Goal: Task Accomplishment & Management: Manage account settings

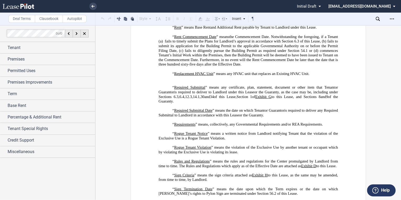
scroll to position [1889, 0]
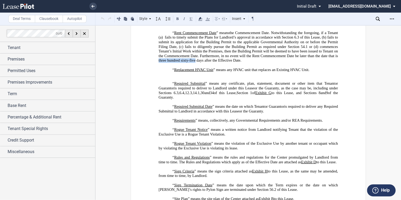
drag, startPoint x: 157, startPoint y: 101, endPoint x: 194, endPoint y: 103, distance: 37.3
drag, startPoint x: 195, startPoint y: 102, endPoint x: 184, endPoint y: 103, distance: 11.3
click at [184, 63] on span ". Notwithstanding the foregoing, if a Tenant (a) fails to timely submit the Pla…" at bounding box center [249, 47] width 180 height 32
click at [165, 63] on span ". Notwithstanding the foregoing, if a Tenant (a) fails to timely submit the Pla…" at bounding box center [249, 47] width 180 height 32
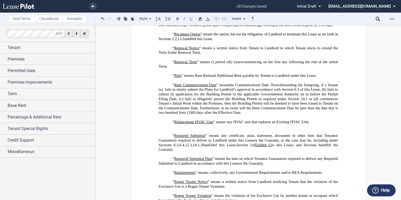
scroll to position [1847, 0]
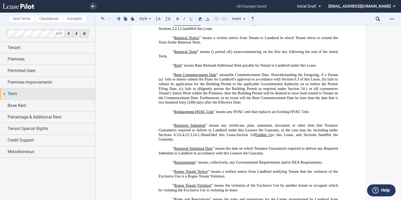
click at [5, 94] on div "Term" at bounding box center [47, 93] width 95 height 11
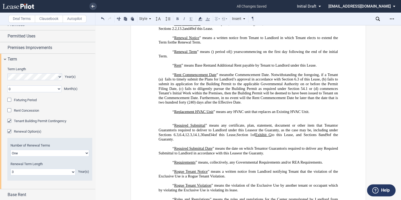
scroll to position [42, 0]
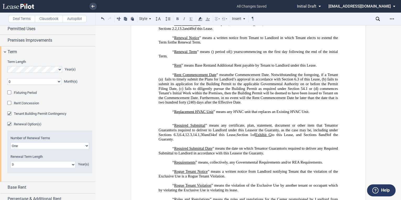
click at [7, 93] on div "Fixturing Period" at bounding box center [9, 93] width 5 height 5
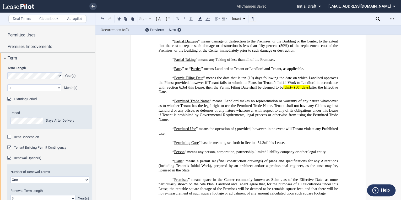
scroll to position [1531, 0]
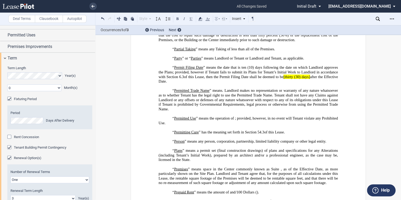
click at [378, 19] on icon at bounding box center [378, 19] width 4 height 4
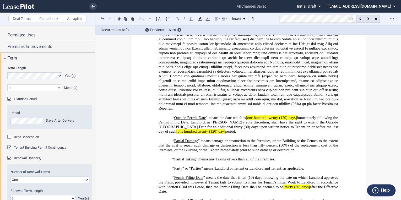
scroll to position [1459, 0]
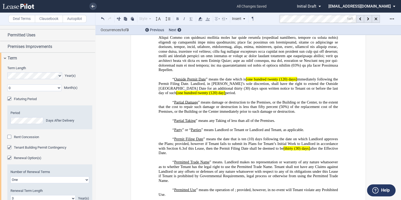
click at [244, 81] on span "” means the date which is" at bounding box center [226, 79] width 40 height 4
click at [246, 81] on span "[one hundred twenty (120) days]" at bounding box center [271, 79] width 51 height 4
click at [294, 81] on span "one hundred twenty (120) days]" at bounding box center [272, 79] width 50 height 4
click at [225, 95] on span "[one hundred twenty (120) day]" at bounding box center [200, 93] width 49 height 4
click at [176, 95] on span "one hundred twenty (120) day]" at bounding box center [200, 93] width 48 height 4
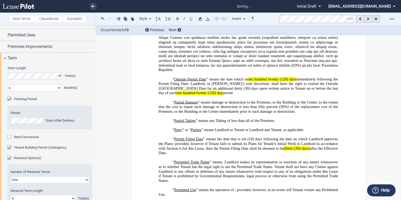
drag, startPoint x: 246, startPoint y: 111, endPoint x: 257, endPoint y: 112, distance: 11.0
click at [261, 95] on span "“ Outside Permit Date ” means the date which is one hundred twenty (120) days i…" at bounding box center [249, 86] width 180 height 18
click at [247, 81] on span "one hundred twenty (120) days" at bounding box center [271, 79] width 49 height 4
drag, startPoint x: 247, startPoint y: 110, endPoint x: 295, endPoint y: 112, distance: 48.3
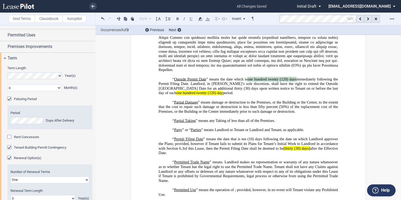
click at [295, 95] on span "“ Outside Permit Date ” means the date which is one hundred twenty (120) days i…" at bounding box center [249, 86] width 180 height 18
click at [202, 18] on icon at bounding box center [200, 19] width 6 height 6
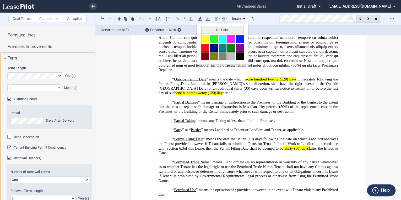
drag, startPoint x: 206, startPoint y: 30, endPoint x: 296, endPoint y: 111, distance: 121.6
click at [206, 30] on button "No Color" at bounding box center [222, 30] width 42 height 8
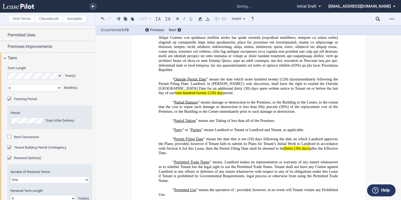
click at [299, 91] on span "immediately following the Permit Filing Date. Landlord, in [PERSON_NAME]’s sole…" at bounding box center [249, 84] width 180 height 14
drag, startPoint x: 319, startPoint y: 126, endPoint x: 192, endPoint y: 121, distance: 127.3
click at [190, 95] on p "“ Outside Permit Date ” means the date which is one hundred twenty (120) days i…" at bounding box center [248, 86] width 179 height 18
click at [202, 18] on icon at bounding box center [200, 19] width 6 height 6
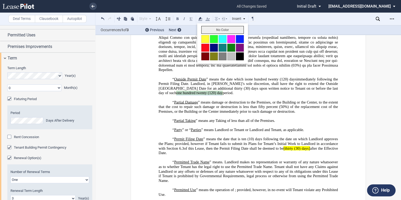
click at [205, 29] on button "No Color" at bounding box center [222, 30] width 42 height 8
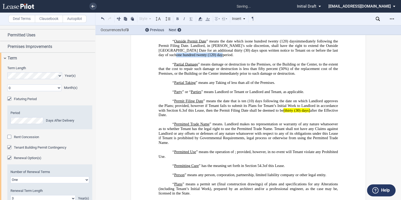
scroll to position [1501, 0]
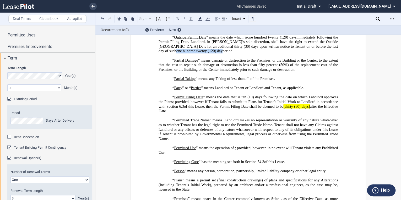
click at [295, 109] on span "[thirty (30) days]" at bounding box center [297, 106] width 26 height 4
click at [307, 109] on span "thirty (30) days]" at bounding box center [297, 106] width 25 height 4
drag, startPoint x: 285, startPoint y: 137, endPoint x: 289, endPoint y: 138, distance: 4.5
click at [297, 109] on span "thirty (30) days" at bounding box center [298, 106] width 24 height 4
click at [286, 109] on span "thirty (30) days" at bounding box center [298, 106] width 24 height 4
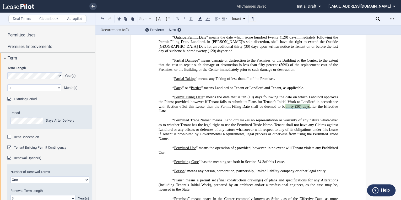
drag, startPoint x: 284, startPoint y: 137, endPoint x: 240, endPoint y: 7, distance: 138.0
click at [308, 113] on span "“ Permit Filing Date ” means the date that is ten (10) days following the date …" at bounding box center [249, 104] width 180 height 18
click at [200, 18] on use at bounding box center [200, 19] width 4 height 4
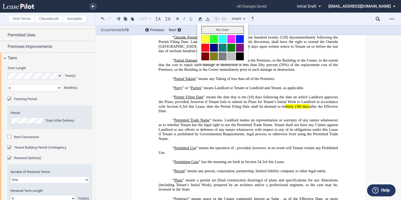
click at [219, 29] on button "No Color" at bounding box center [222, 30] width 42 height 8
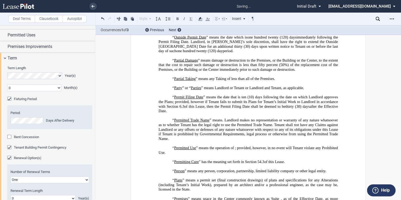
click at [335, 72] on span "” means damage or destruction to the Premises, or the Building or the Center, t…" at bounding box center [249, 65] width 180 height 14
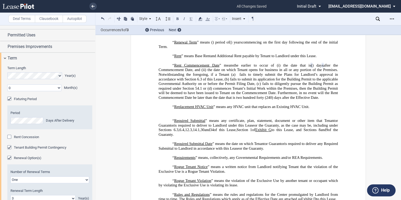
scroll to position [1858, 0]
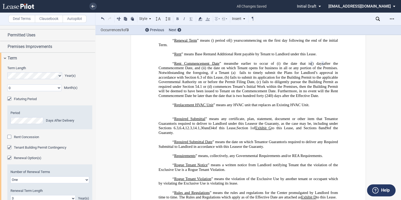
click at [185, 112] on p "﻿" at bounding box center [248, 110] width 179 height 5
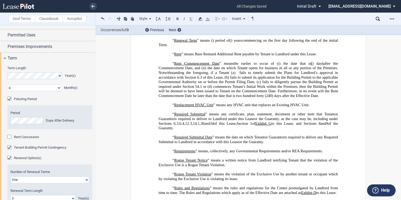
click at [284, 66] on span "the date that is" at bounding box center [298, 63] width 28 height 4
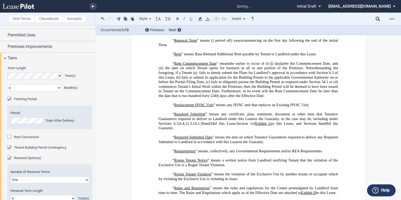
click at [332, 98] on span ". Notwithstanding the foregoing, if a Tenant (a) fails to timely submit the Pla…" at bounding box center [249, 82] width 180 height 32
click at [159, 70] on span "after the Commencement Date, and (ii)" at bounding box center [249, 65] width 180 height 9
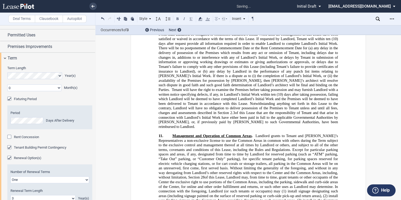
scroll to position [4083, 0]
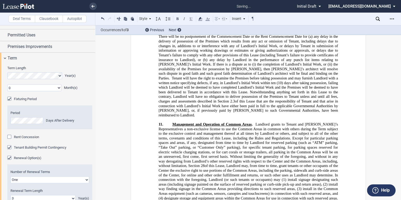
click at [254, 118] on p "10.2.2 Landlord will, at its sole cost and expense, perform Landlord’s Initial …" at bounding box center [248, 62] width 179 height 111
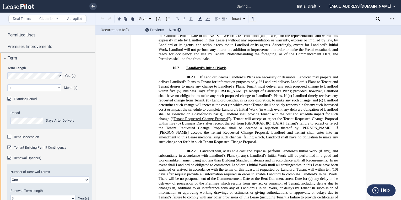
scroll to position [3926, 0]
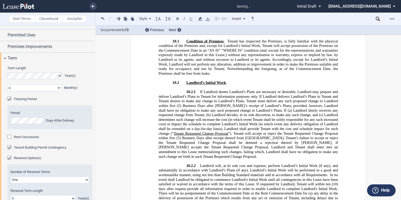
click at [228, 85] on p "10.2 Landlord’s Initial Work ." at bounding box center [248, 83] width 179 height 5
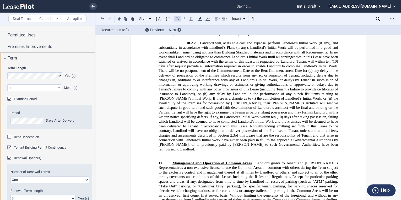
scroll to position [4073, 0]
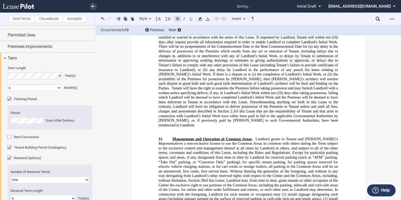
click at [257, 127] on p "10.2.2 Landlord will, at its sole cost and expense, perform Landlord’s Initial …" at bounding box center [248, 72] width 179 height 111
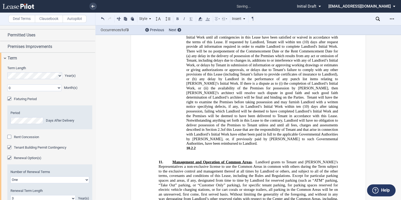
scroll to position [4091, 0]
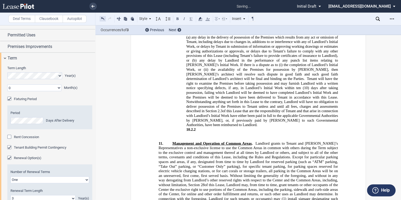
click at [103, 19] on button at bounding box center [103, 18] width 6 height 6
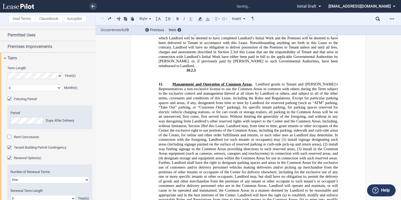
scroll to position [4109, 0]
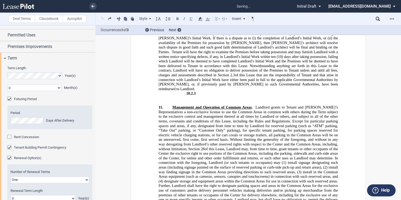
click at [199, 96] on p "10.2.3 ​" at bounding box center [248, 93] width 179 height 5
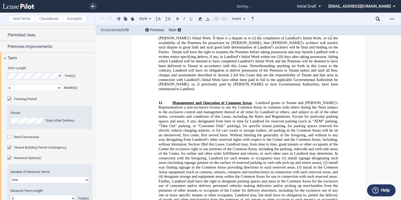
scroll to position [4104, 0]
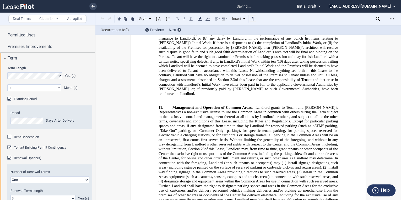
click at [175, 105] on p "﻿" at bounding box center [248, 103] width 179 height 5
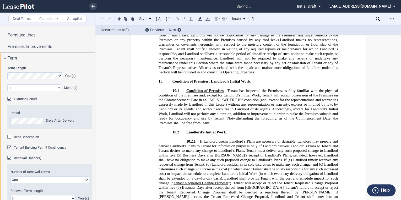
scroll to position [3873, 0]
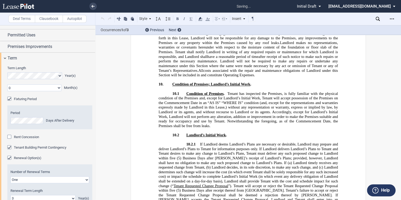
click at [252, 87] on p "10. Condition of Premises; Landlord’s Initial Work ." at bounding box center [248, 84] width 179 height 5
click at [214, 128] on p "10.1 Condition of Premises . Tenant has inspected the Premises, is fully famili…" at bounding box center [248, 109] width 179 height 37
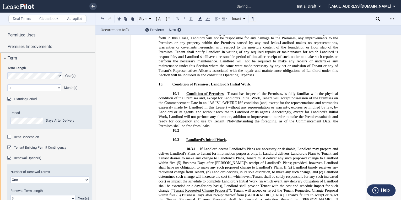
click at [215, 128] on p "10.1 Condition of Premises . Tenant has inspected the Premises, is fully famili…" at bounding box center [248, 109] width 179 height 37
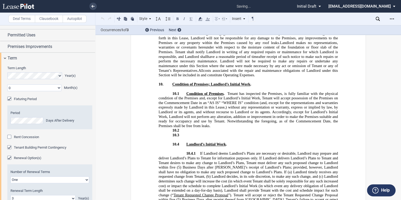
click at [215, 128] on p "10.1 Condition of Premises . Tenant has inspected the Premises, is fully famili…" at bounding box center [248, 109] width 179 height 37
click at [188, 147] on span "Landlord’s Initial Work" at bounding box center [207, 144] width 40 height 4
click at [187, 138] on p "10.3 ​" at bounding box center [248, 135] width 179 height 5
click at [187, 133] on p "10.2 ​" at bounding box center [248, 130] width 179 height 5
click at [183, 133] on p "10.2 ​" at bounding box center [248, 130] width 179 height 5
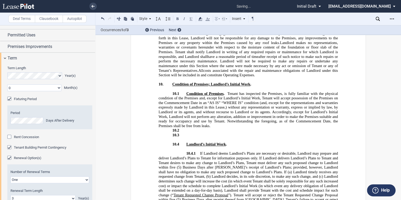
click at [184, 133] on p "10.2 ​" at bounding box center [248, 130] width 179 height 5
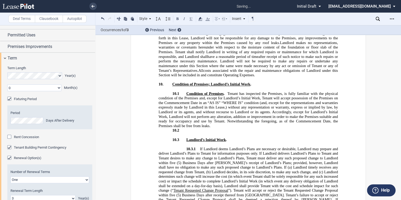
click at [213, 128] on p "10.1 Condition of Premises . Tenant has inspected the Premises, is fully famili…" at bounding box center [248, 109] width 179 height 37
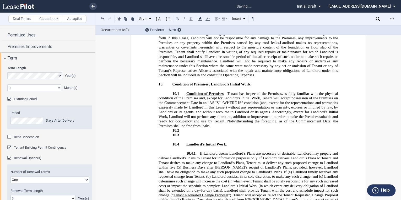
click at [179, 133] on p "10.2 ​" at bounding box center [248, 130] width 179 height 5
click at [183, 138] on p "10.2 ​" at bounding box center [248, 135] width 179 height 5
click at [191, 138] on p "10.2 ​" at bounding box center [248, 135] width 179 height 5
click at [199, 142] on p "﻿" at bounding box center [248, 139] width 179 height 5
click at [198, 138] on p "10.2 ​" at bounding box center [248, 135] width 179 height 5
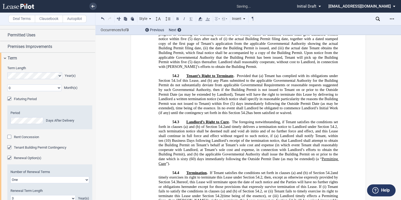
scroll to position [8847, 0]
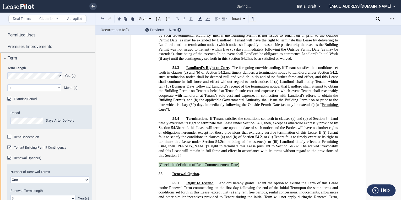
drag, startPoint x: 155, startPoint y: 115, endPoint x: 240, endPoint y: 115, distance: 85.3
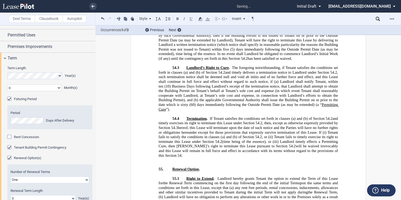
click at [167, 163] on p "﻿" at bounding box center [248, 165] width 179 height 5
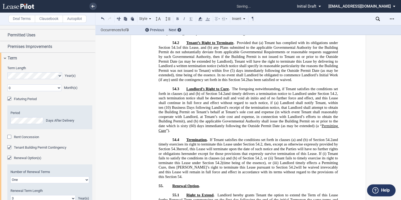
scroll to position [8826, 0]
click at [169, 184] on p "55. Renewal Option ." at bounding box center [248, 186] width 179 height 5
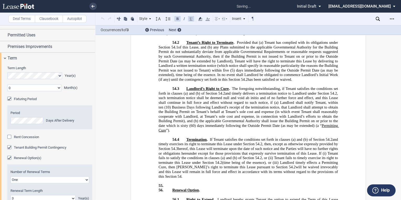
scroll to position [8831, 0]
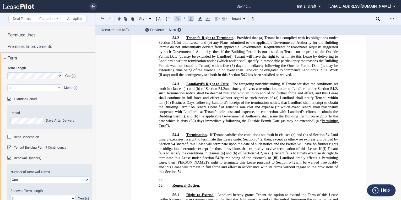
click at [176, 179] on p "55. ﻿" at bounding box center [248, 181] width 179 height 5
click at [102, 18] on button at bounding box center [103, 18] width 6 height 6
click at [174, 174] on p "﻿" at bounding box center [248, 176] width 179 height 5
click at [170, 174] on p "﻿" at bounding box center [248, 176] width 179 height 5
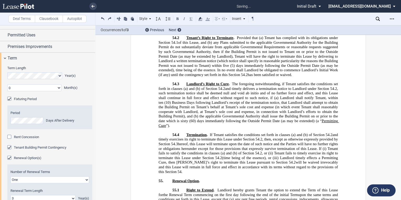
drag, startPoint x: 169, startPoint y: 130, endPoint x: 179, endPoint y: 130, distance: 9.7
click at [169, 179] on p "55. Renewal Option ." at bounding box center [248, 181] width 179 height 5
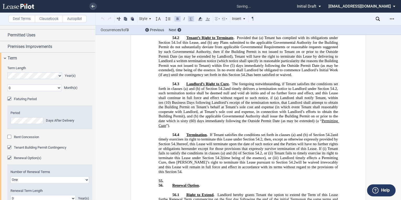
click at [171, 179] on p "55. ﻿" at bounding box center [248, 181] width 179 height 5
click at [49, 21] on label "Clausebook" at bounding box center [49, 19] width 28 height 8
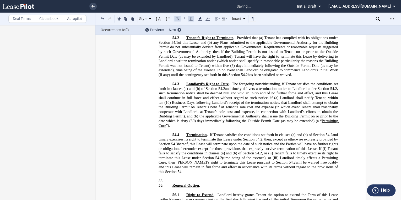
scroll to position [0, 0]
click at [51, 20] on label "Clausebook" at bounding box center [49, 19] width 28 height 8
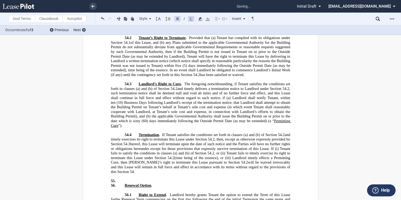
click at [51, 20] on label "Clausebook" at bounding box center [49, 19] width 28 height 8
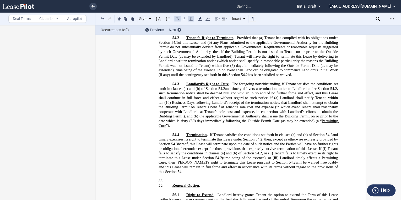
click at [23, 19] on label "Deal Terms" at bounding box center [21, 19] width 27 height 8
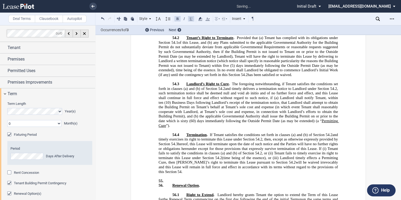
click at [45, 20] on label "Clausebook" at bounding box center [49, 19] width 28 height 8
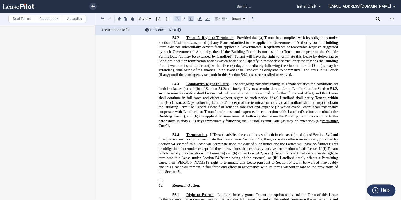
click at [173, 179] on p "55. ﻿" at bounding box center [248, 181] width 179 height 5
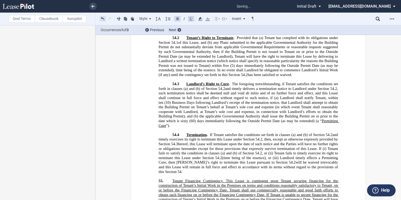
click at [105, 20] on button at bounding box center [103, 18] width 6 height 6
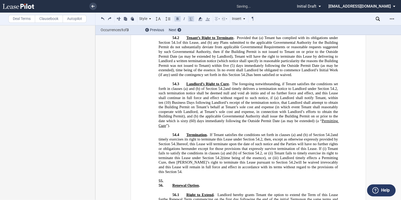
click at [173, 179] on p "55. ﻿" at bounding box center [248, 181] width 179 height 5
click at [131, 18] on button at bounding box center [132, 18] width 6 height 6
click at [210, 19] on icon at bounding box center [208, 19] width 6 height 6
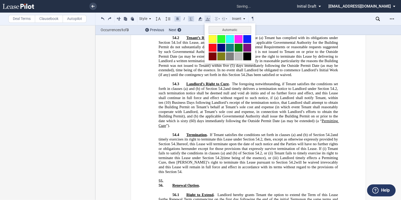
click at [210, 19] on icon at bounding box center [208, 19] width 6 height 6
click at [149, 18] on use at bounding box center [150, 18] width 2 height 1
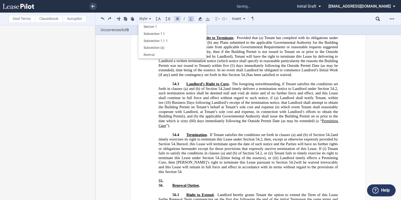
click at [171, 179] on p "55. ﻿" at bounding box center [248, 181] width 179 height 5
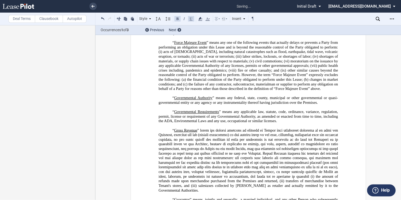
scroll to position [754, 0]
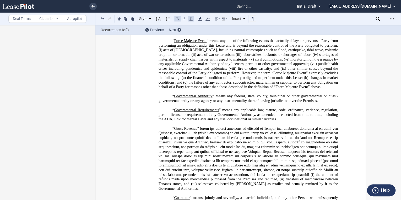
click at [273, 20] on p "“ Fair Market Rent Statement ” means a written notice from Landlord to Tenant s…" at bounding box center [248, 15] width 179 height 9
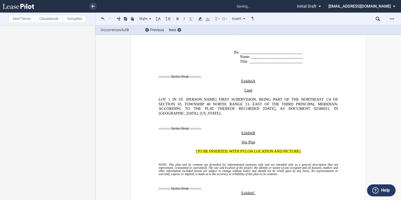
scroll to position [10093, 0]
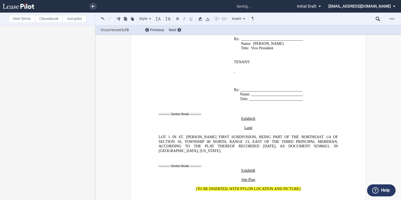
drag, startPoint x: 179, startPoint y: 51, endPoint x: 179, endPoint y: 56, distance: 5.0
click at [178, 111] on div at bounding box center [180, 113] width 43 height 5
click at [202, 182] on p "﻿" at bounding box center [248, 184] width 179 height 5
click at [196, 187] on span "﻿[TO BE INSERTED, WITH PYLON LOCATION AND PICTURE]" at bounding box center [248, 189] width 105 height 4
drag, startPoint x: 195, startPoint y: 124, endPoint x: 299, endPoint y: 125, distance: 104.1
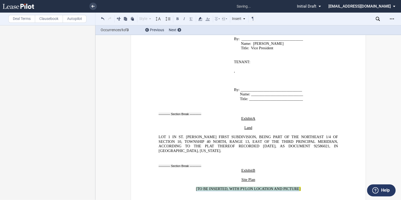
click at [299, 187] on span "﻿[TO BE INSERTED, WITH PYLON LOCATION AND PICTURE]" at bounding box center [248, 189] width 105 height 4
click at [247, 187] on p "﻿" at bounding box center [248, 189] width 179 height 5
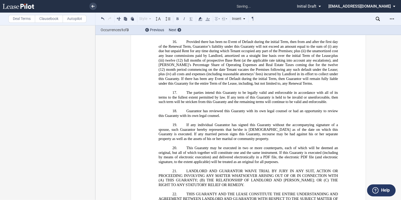
scroll to position [13988, 0]
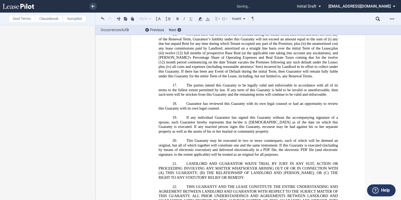
drag, startPoint x: 315, startPoint y: 174, endPoint x: 312, endPoint y: 173, distance: 2.9
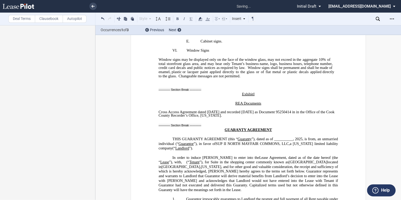
scroll to position [13148, 0]
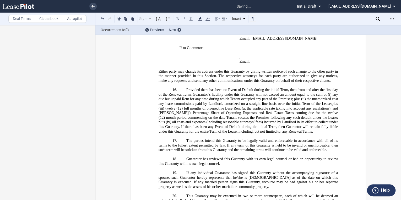
scroll to position [13992, 0]
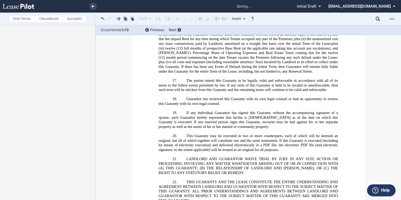
click at [220, 19] on icon at bounding box center [217, 19] width 6 height 6
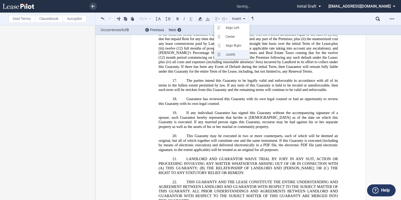
click at [218, 55] on icon at bounding box center [220, 54] width 6 height 6
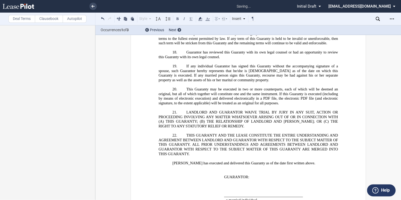
scroll to position [14057, 0]
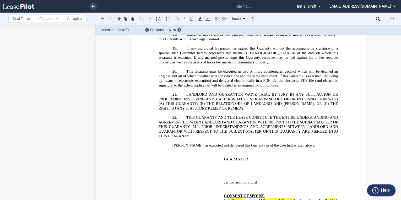
click at [232, 194] on span "CONSENT OF SPOUSE" at bounding box center [244, 196] width 41 height 4
click at [224, 199] on span "CONSENT OF SPOUSE" at bounding box center [244, 201] width 41 height 4
click at [219, 18] on icon at bounding box center [217, 19] width 6 height 6
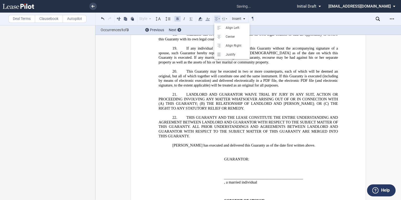
click at [219, 18] on icon at bounding box center [217, 19] width 6 height 6
click at [218, 29] on icon at bounding box center [220, 28] width 6 height 6
click at [240, 194] on p "﻿" at bounding box center [281, 196] width 114 height 5
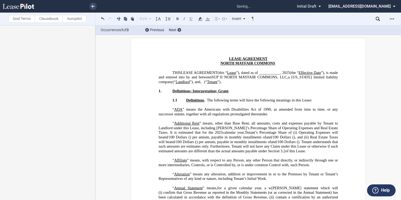
scroll to position [0, 0]
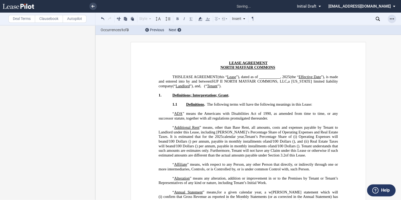
click at [391, 19] on icon "Open Lease options menu" at bounding box center [392, 19] width 4 height 4
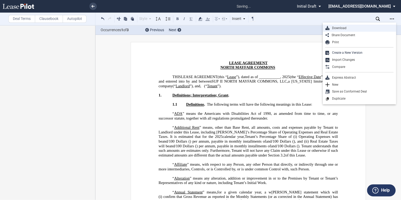
click at [343, 29] on div "Download" at bounding box center [362, 28] width 64 height 4
